Goal: Task Accomplishment & Management: Use online tool/utility

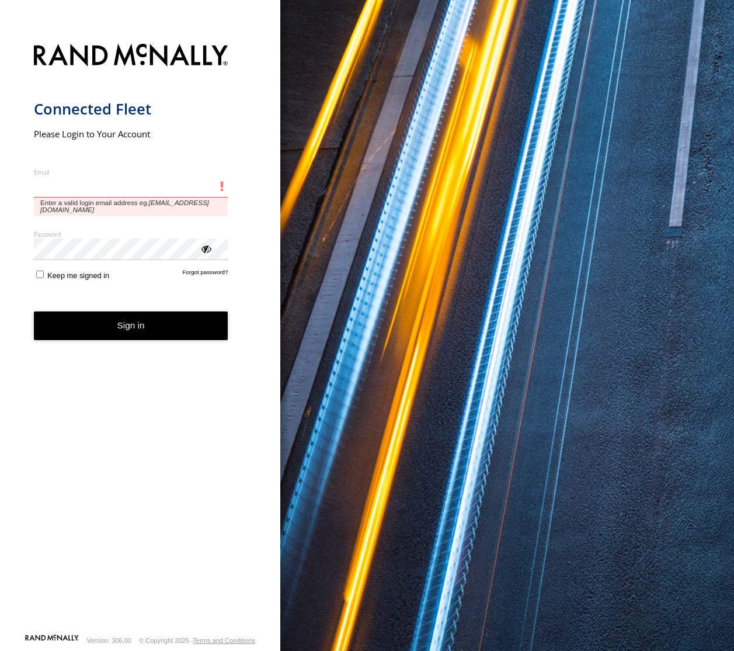
type input "**********"
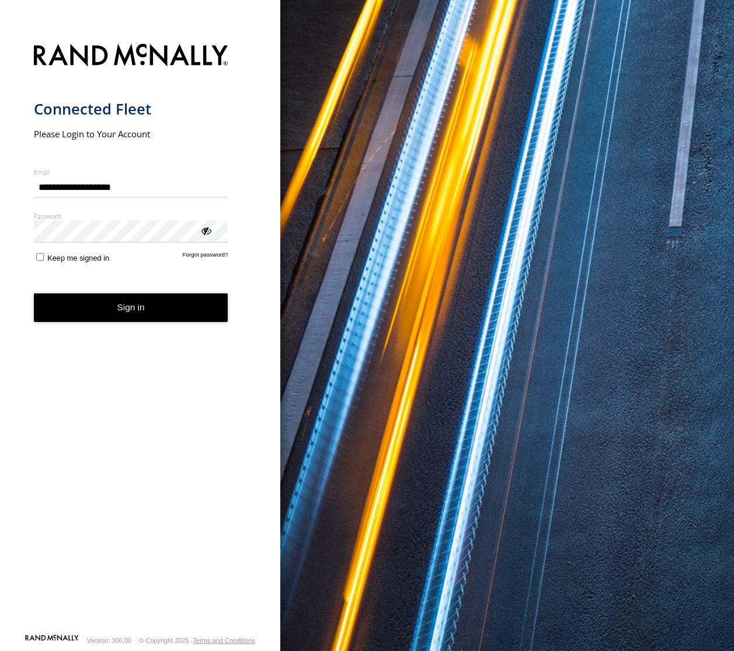
click at [99, 321] on button "Sign in" at bounding box center [131, 307] width 195 height 29
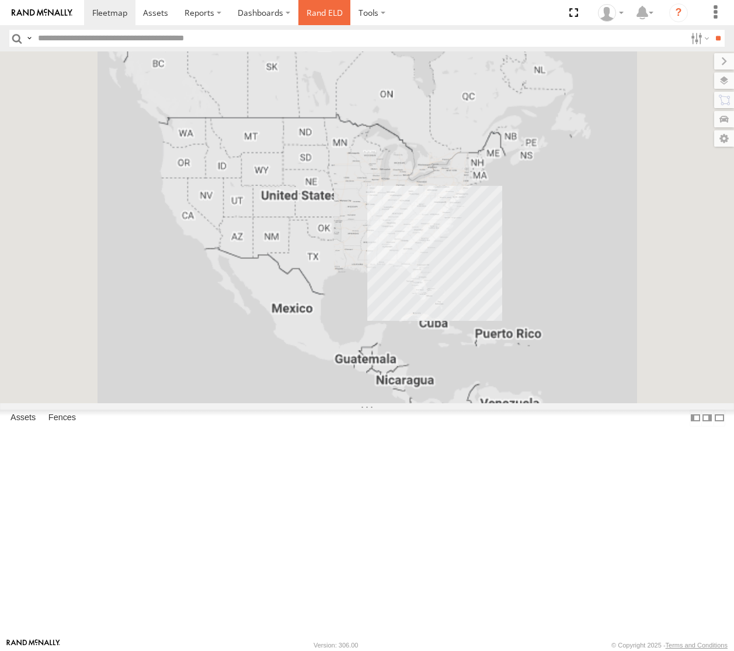
click at [308, 21] on link "Rand ELD" at bounding box center [325, 12] width 53 height 25
